Goal: Navigation & Orientation: Find specific page/section

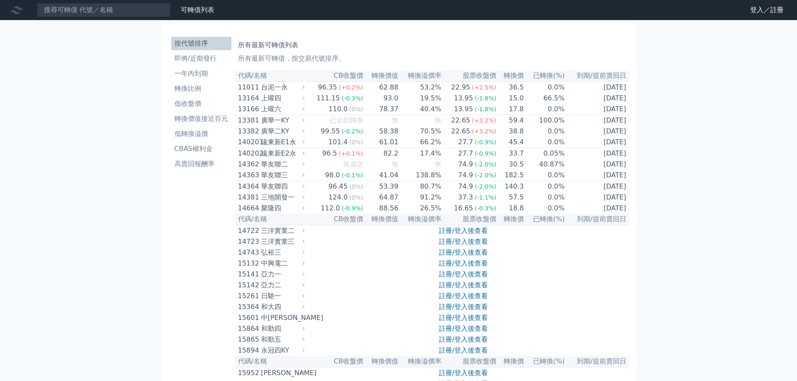
click at [756, 18] on nav "可轉債列表 財務數據 可轉債列表 財務數據 登入／註冊 登入／註冊" at bounding box center [398, 10] width 797 height 20
click at [757, 9] on link "登入／註冊" at bounding box center [766, 9] width 47 height 13
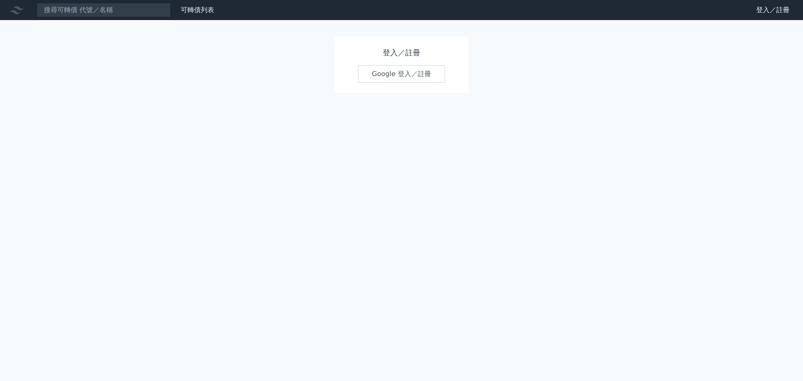
click at [398, 72] on link "Google 登入／註冊" at bounding box center [401, 74] width 87 height 18
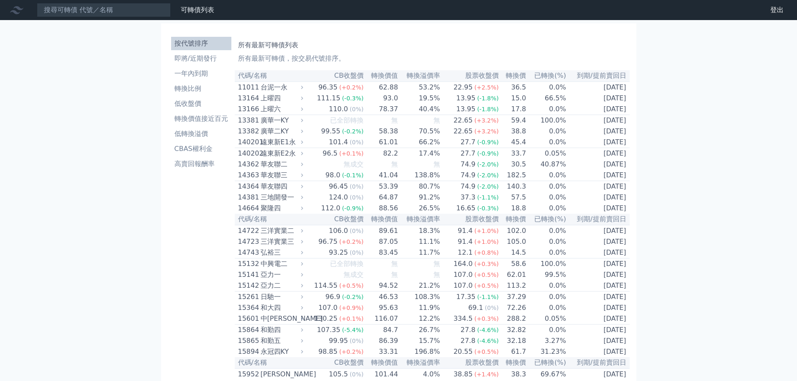
click at [215, 59] on li "即將/近期發行" at bounding box center [201, 59] width 60 height 10
